Goal: Communication & Community: Answer question/provide support

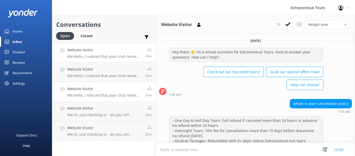
scroll to position [189, 0]
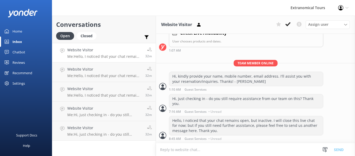
click at [108, 56] on p "Me: Hello, I noticed that your chat remains open, but inactive. I will close th…" at bounding box center [104, 56] width 74 height 5
click at [287, 24] on use at bounding box center [288, 24] width 5 height 4
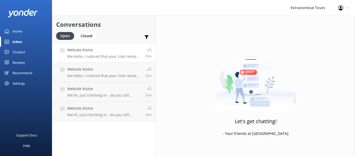
click at [124, 57] on p "Me: Hello, I noticed that your chat remains open, but inactive. I will close th…" at bounding box center [104, 56] width 74 height 5
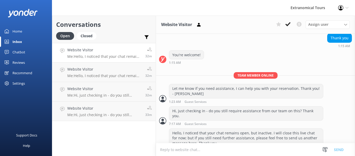
scroll to position [345, 0]
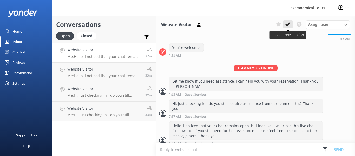
click at [288, 25] on use at bounding box center [288, 24] width 5 height 4
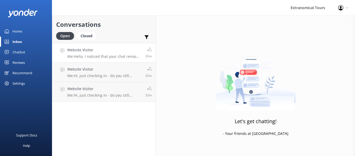
click at [108, 59] on p "Me: Hello, I noticed that your chat remains open, but inactive. I will close th…" at bounding box center [104, 56] width 74 height 5
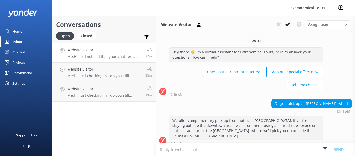
scroll to position [127, 0]
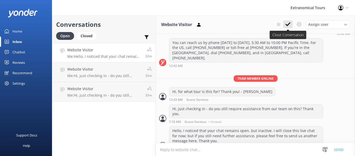
click at [287, 25] on use at bounding box center [288, 24] width 5 height 4
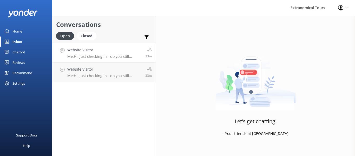
click at [120, 58] on p "Me: Hi, just checking in - do you still require assistance from our team on thi…" at bounding box center [104, 56] width 74 height 5
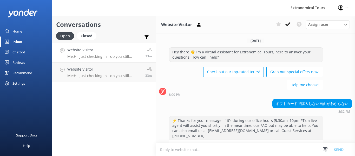
scroll to position [112, 0]
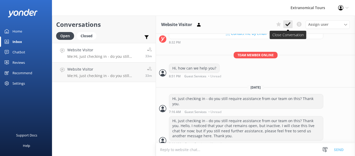
click at [289, 25] on icon at bounding box center [288, 24] width 5 height 5
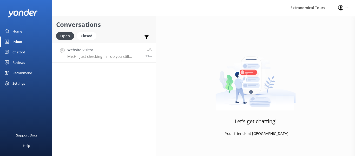
click at [121, 57] on p "Me: Hi, just checking in - do you still require assistance from our team on thi…" at bounding box center [104, 56] width 74 height 5
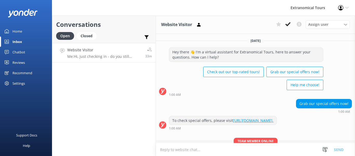
scroll to position [72, 0]
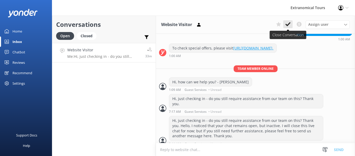
click at [287, 27] on icon at bounding box center [288, 24] width 5 height 5
